Goal: Transaction & Acquisition: Download file/media

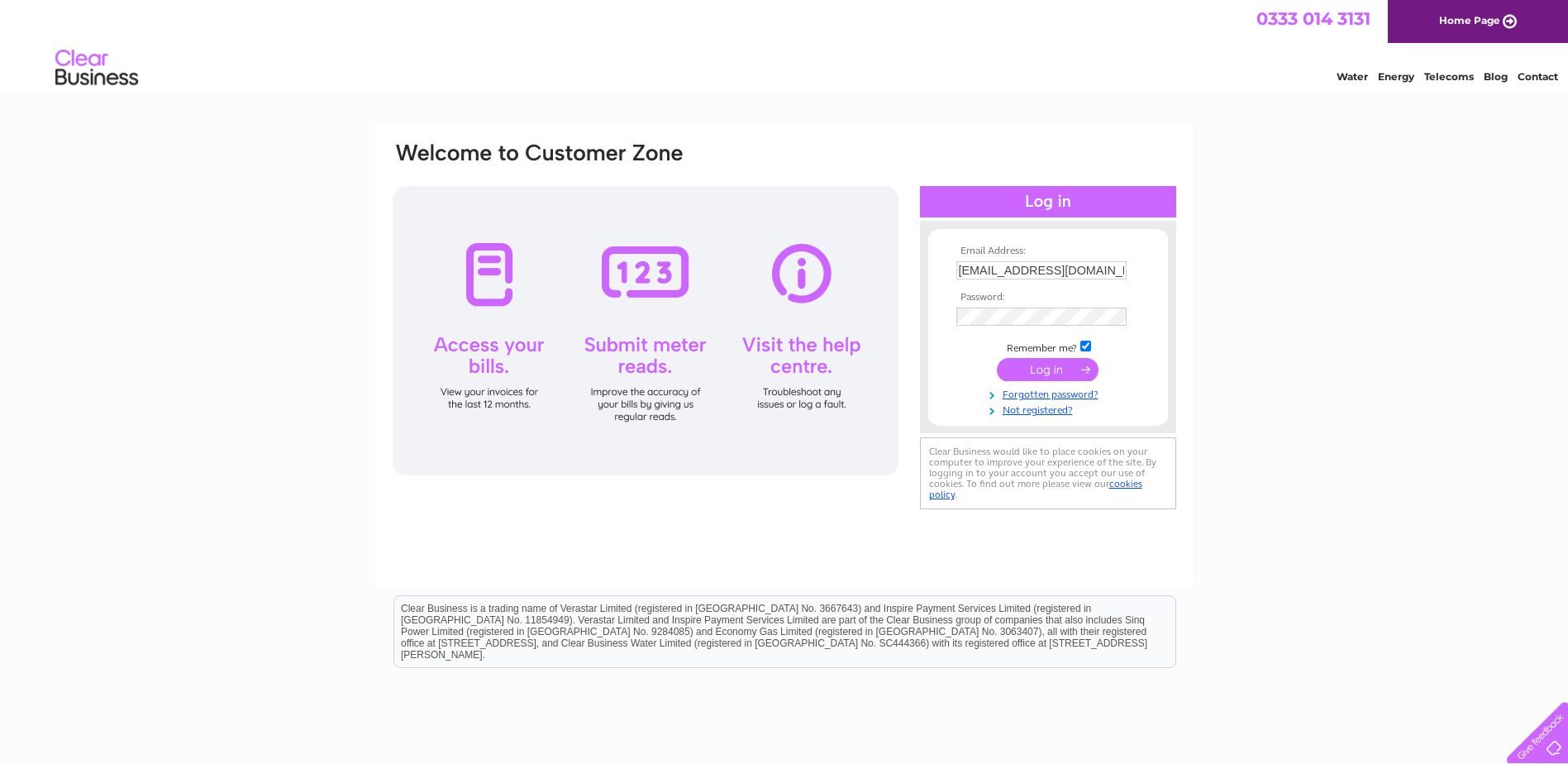
click at [1106, 277] on input "[EMAIL_ADDRESS][DOMAIN_NAME]" at bounding box center [1041, 270] width 171 height 18
type input "[EMAIL_ADDRESS][PERSON_NAME][DOMAIN_NAME]"
click at [1047, 361] on input "submit" at bounding box center [1047, 369] width 101 height 23
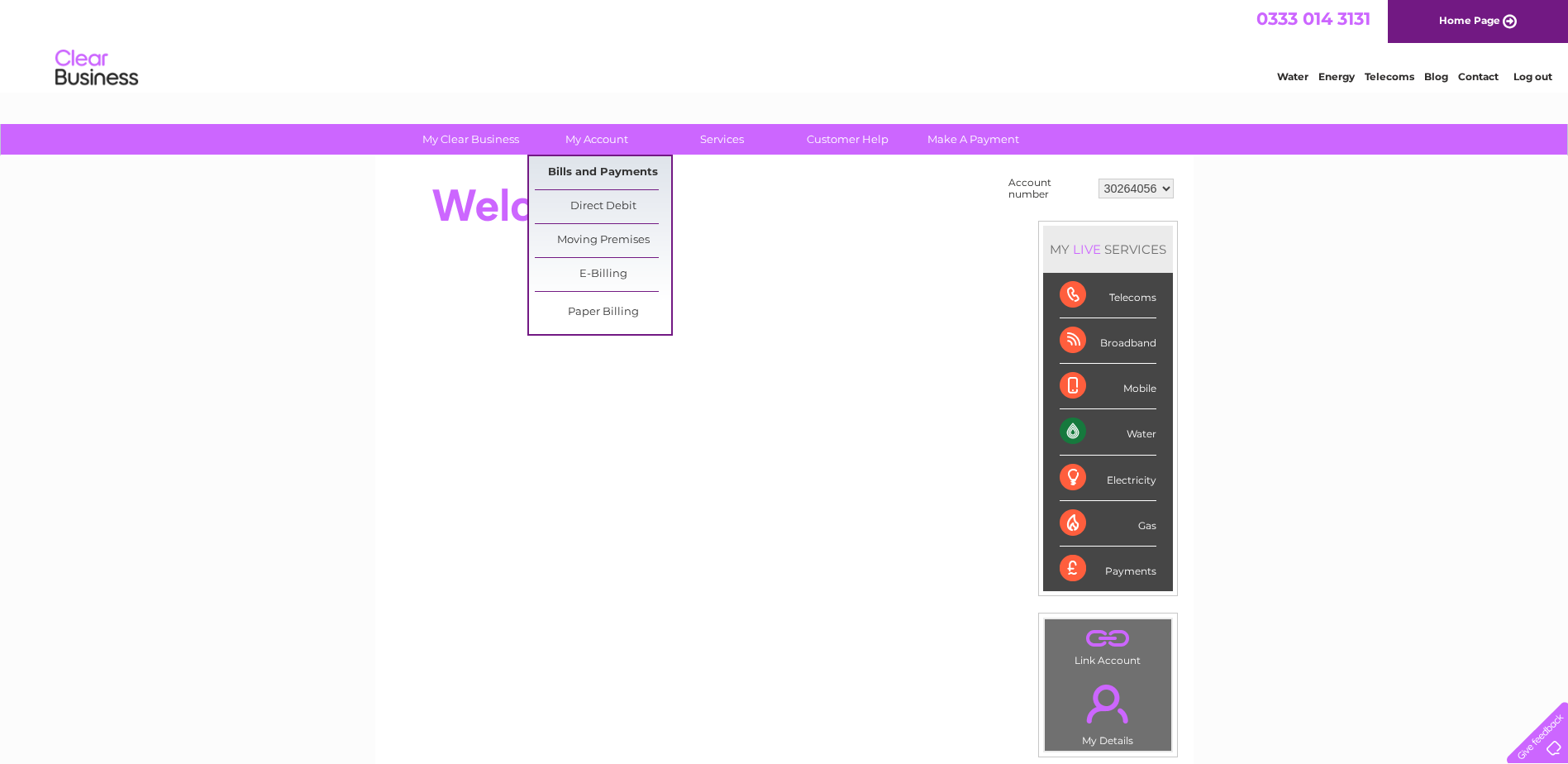
click at [608, 166] on link "Bills and Payments" at bounding box center [602, 172] width 136 height 33
click at [591, 171] on link "Bills and Payments" at bounding box center [602, 172] width 136 height 33
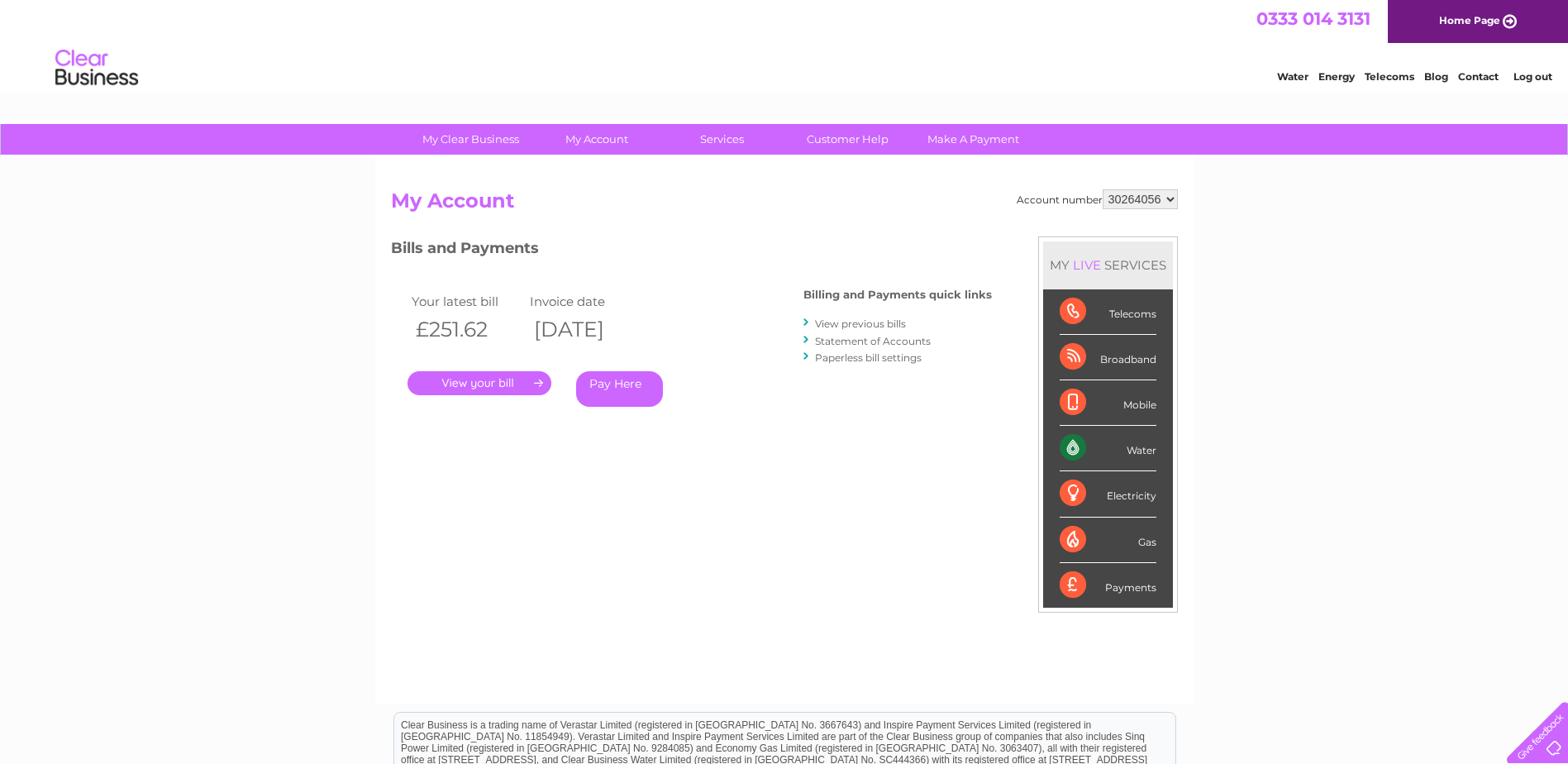
click at [488, 389] on link "." at bounding box center [479, 383] width 143 height 24
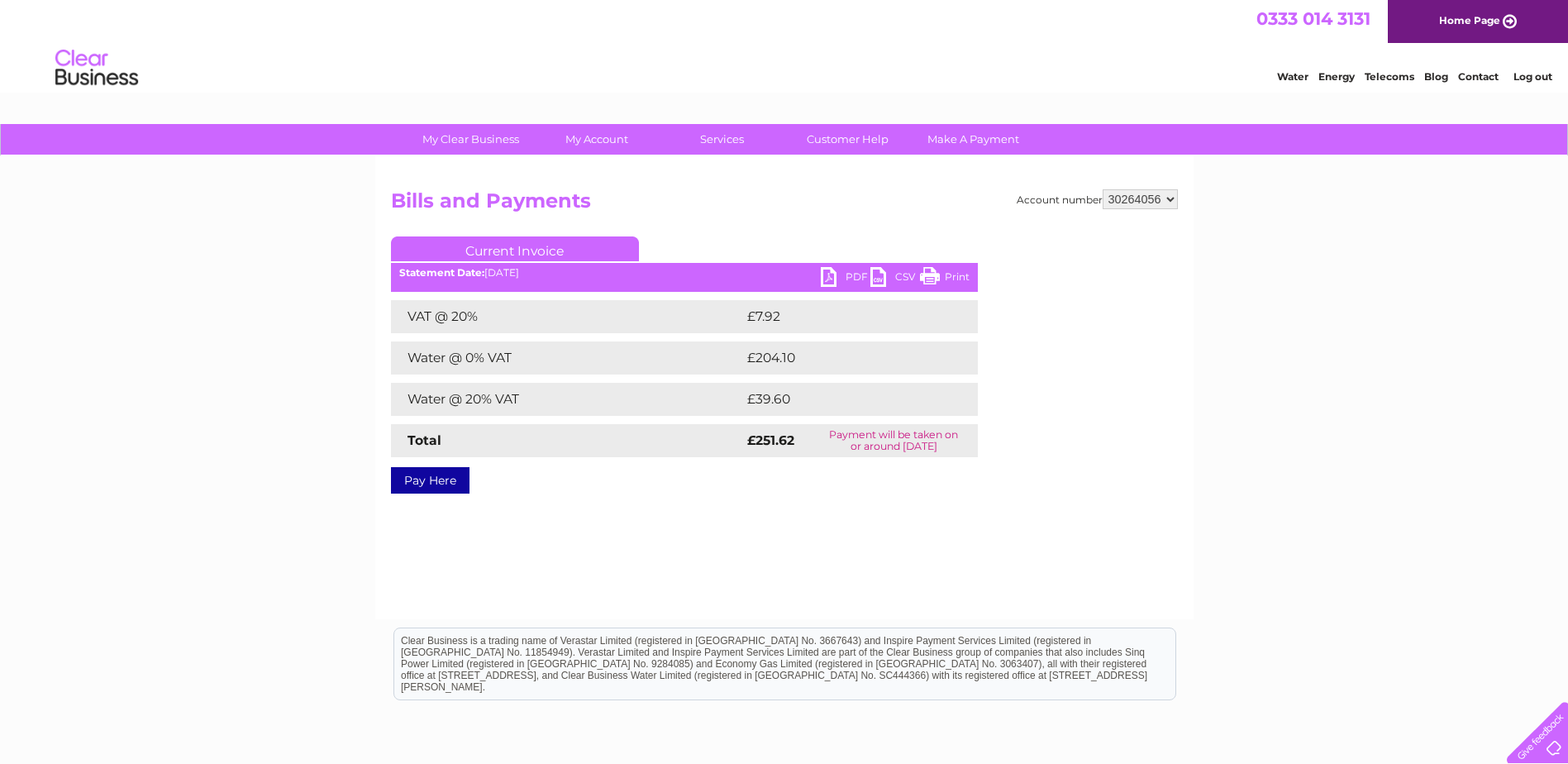
click at [834, 283] on link "PDF" at bounding box center [845, 279] width 50 height 24
